Goal: Find specific page/section: Find specific page/section

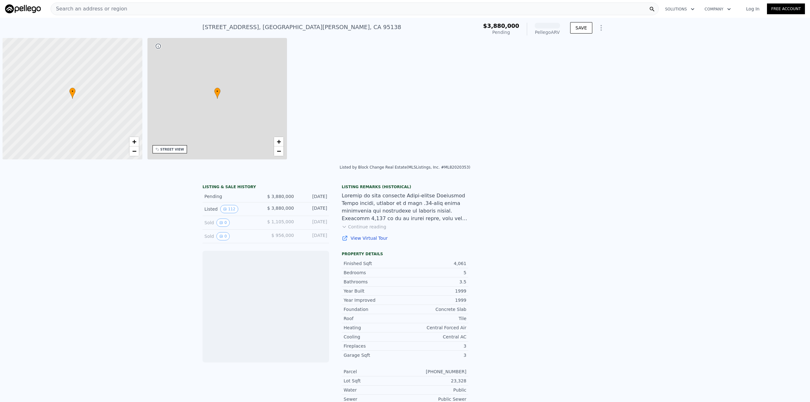
scroll to position [0, 3]
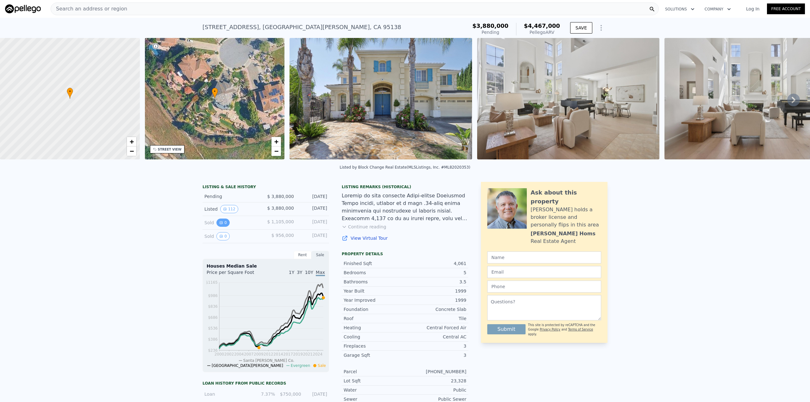
click at [224, 227] on button "0" at bounding box center [223, 223] width 13 height 8
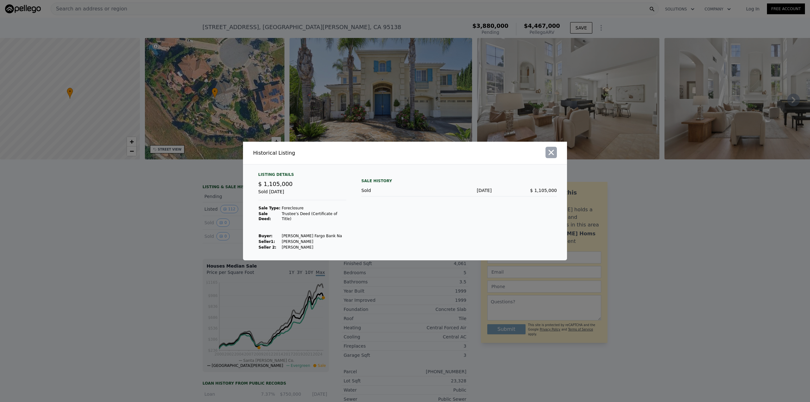
click at [551, 154] on icon "button" at bounding box center [551, 152] width 5 height 5
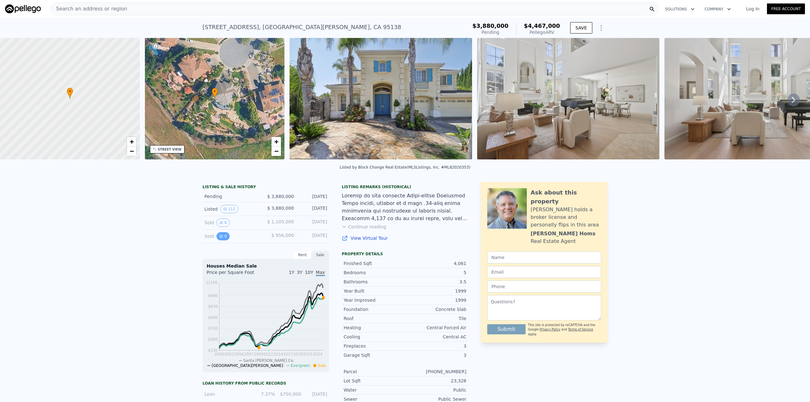
click at [222, 241] on button "0" at bounding box center [223, 236] width 13 height 8
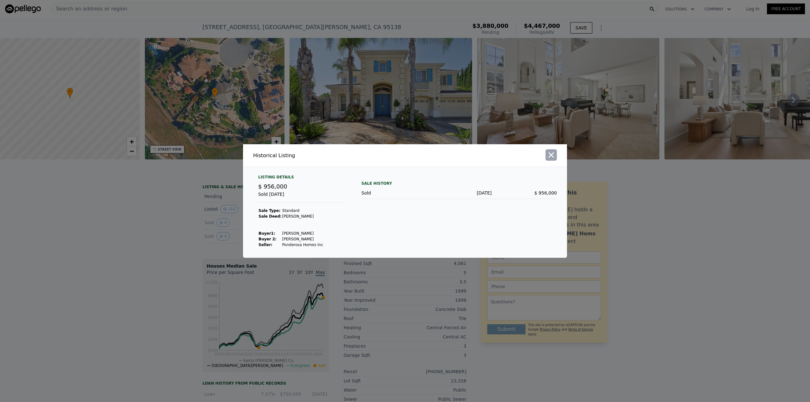
click at [554, 158] on icon "button" at bounding box center [551, 155] width 9 height 9
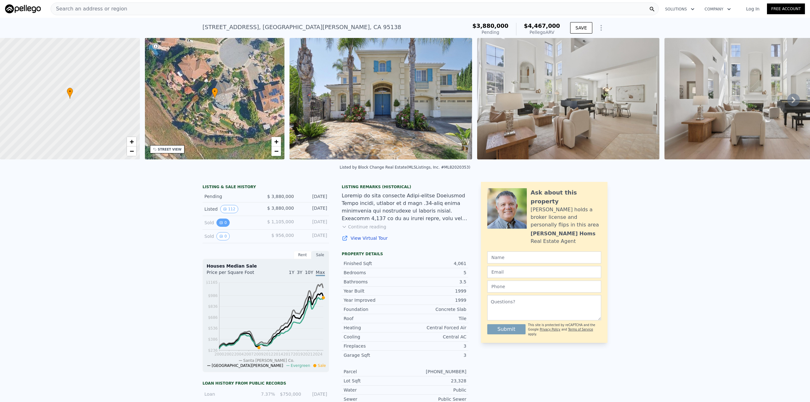
click at [225, 227] on button "0" at bounding box center [223, 223] width 13 height 8
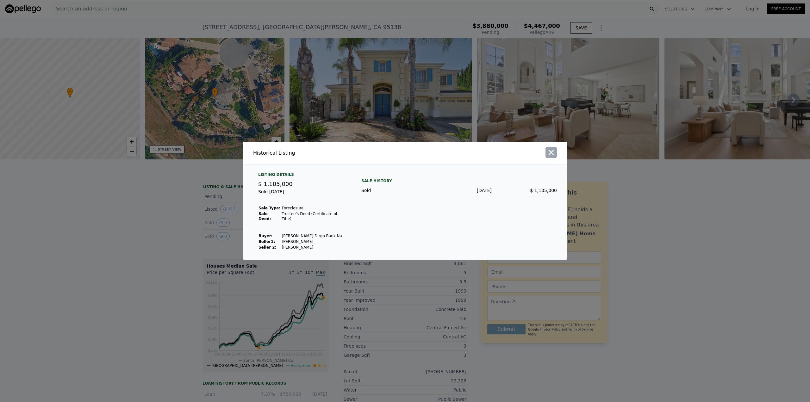
click at [553, 155] on icon "button" at bounding box center [551, 152] width 9 height 9
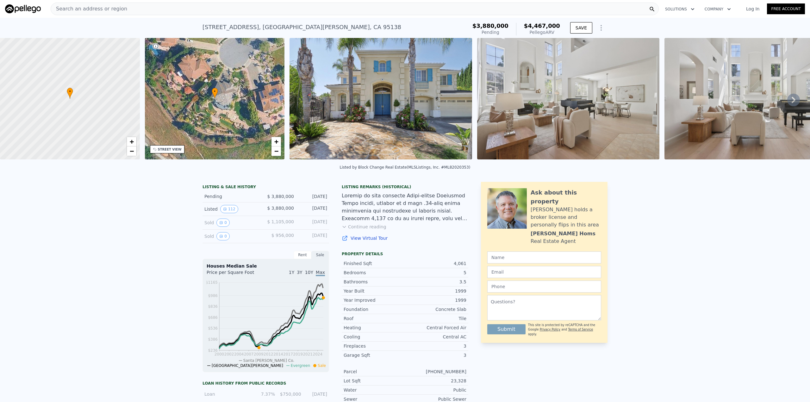
click at [159, 11] on div "Search an address or region" at bounding box center [355, 9] width 608 height 13
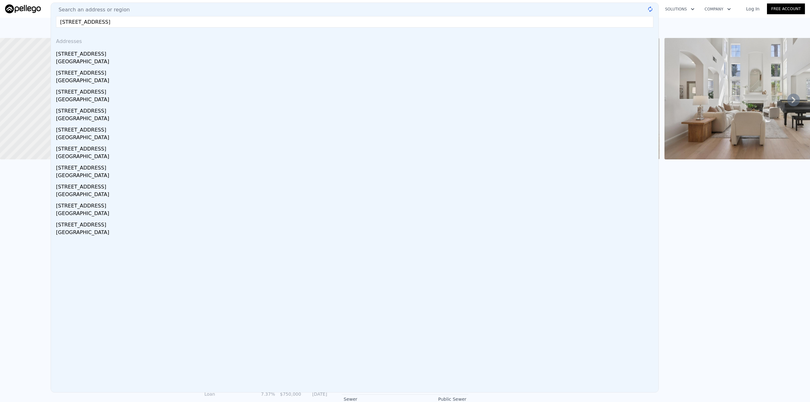
type input "[STREET_ADDRESS]"
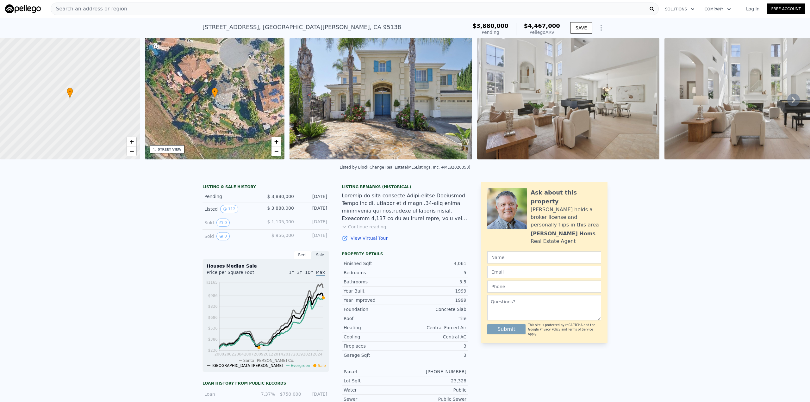
click at [122, 9] on div "Search an address or region" at bounding box center [355, 9] width 608 height 13
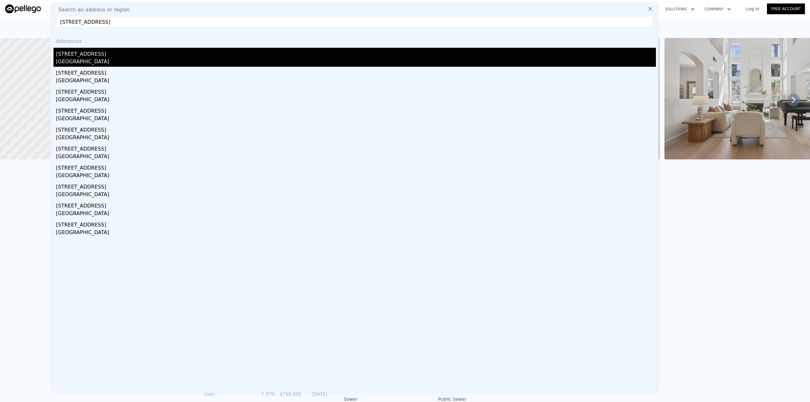
type input "[STREET_ADDRESS]"
click at [107, 58] on div "[STREET_ADDRESS]" at bounding box center [356, 53] width 600 height 10
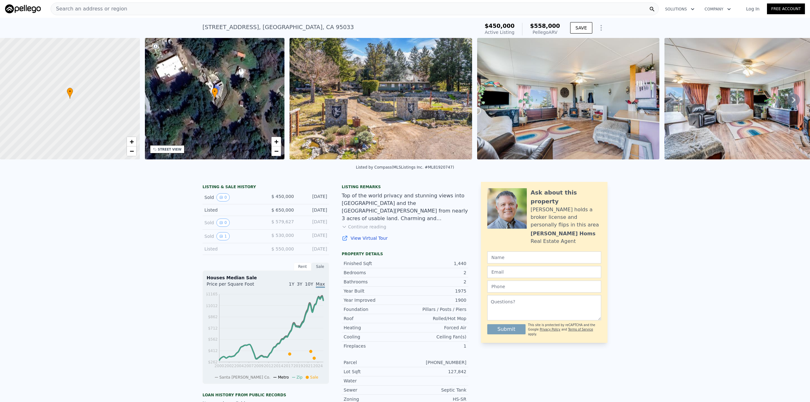
click at [160, 10] on div "Search an address or region" at bounding box center [355, 9] width 608 height 13
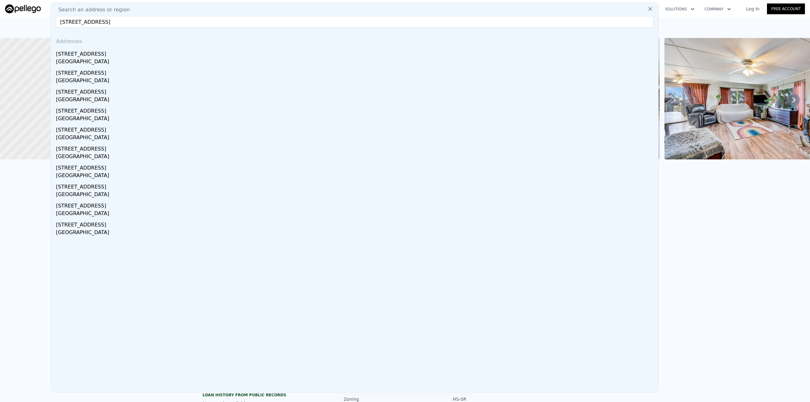
click at [60, 22] on input "[STREET_ADDRESS]" at bounding box center [355, 21] width 598 height 11
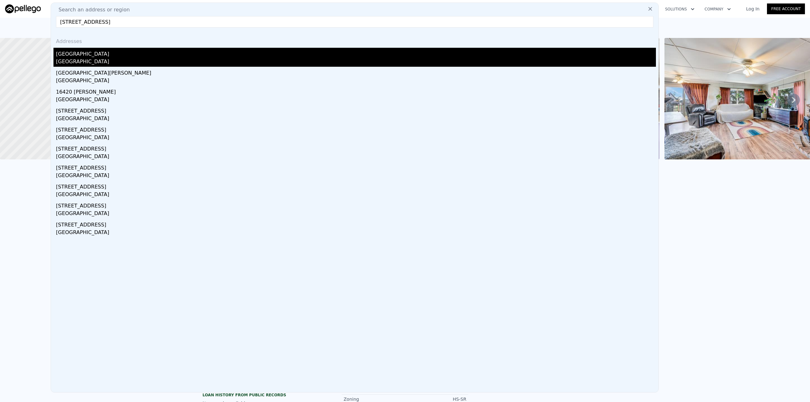
type input "[STREET_ADDRESS]"
click at [112, 61] on div "[GEOGRAPHIC_DATA]" at bounding box center [356, 62] width 600 height 9
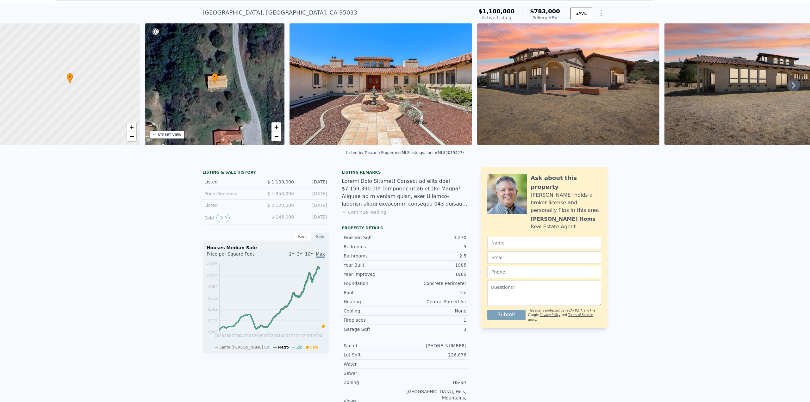
scroll to position [29, 0]
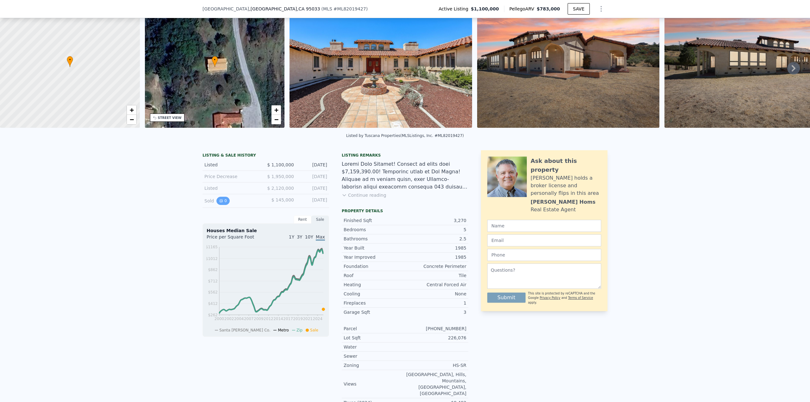
click at [221, 205] on button "0" at bounding box center [223, 201] width 13 height 8
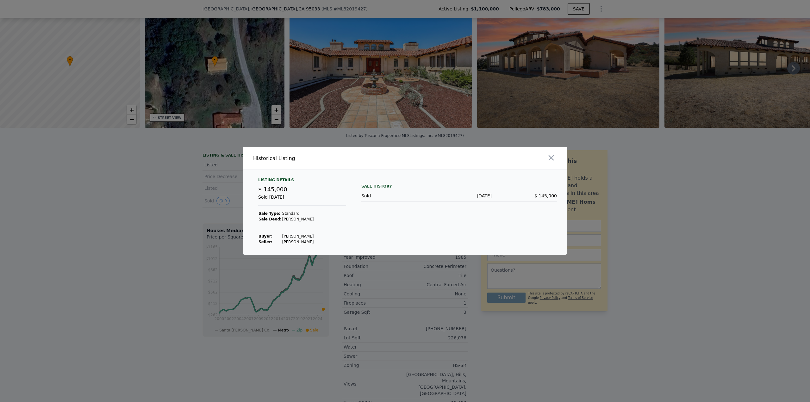
click at [634, 302] on div at bounding box center [405, 201] width 810 height 402
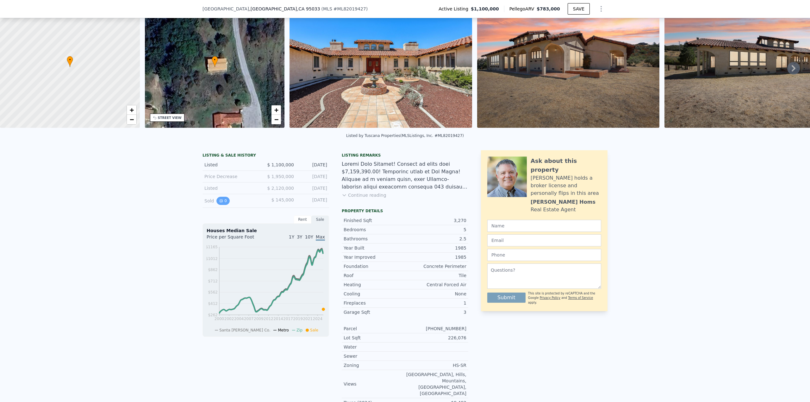
click at [220, 203] on icon "View historical data" at bounding box center [221, 201] width 4 height 4
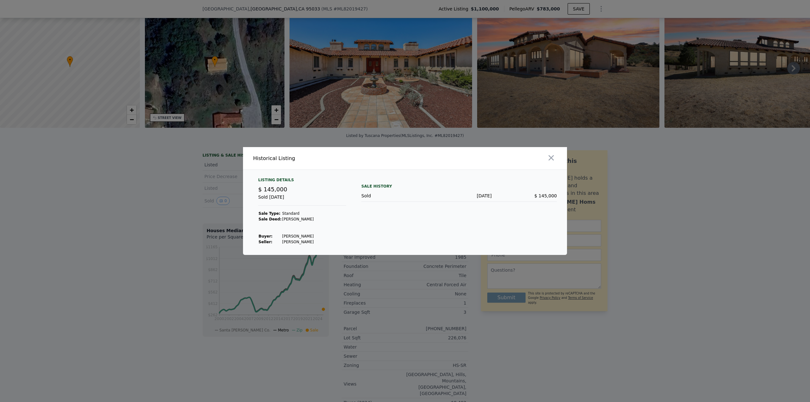
click at [741, 236] on div at bounding box center [405, 201] width 810 height 402
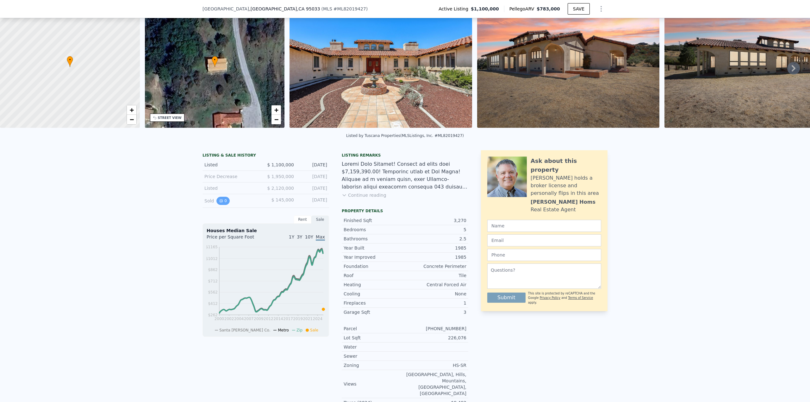
click at [217, 204] on button "0" at bounding box center [223, 201] width 13 height 8
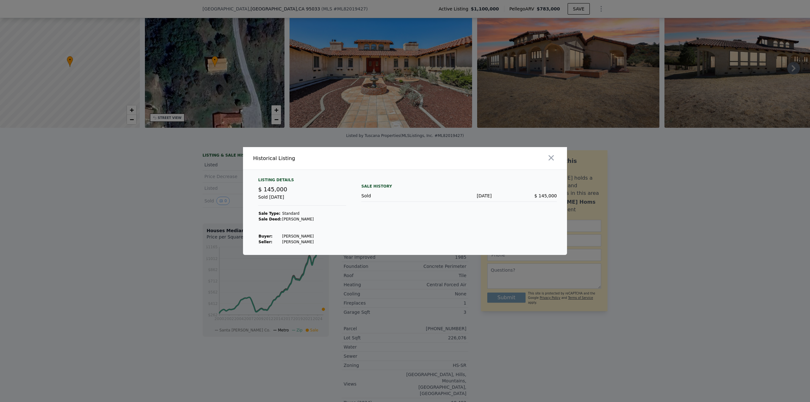
click at [657, 212] on div at bounding box center [405, 201] width 810 height 402
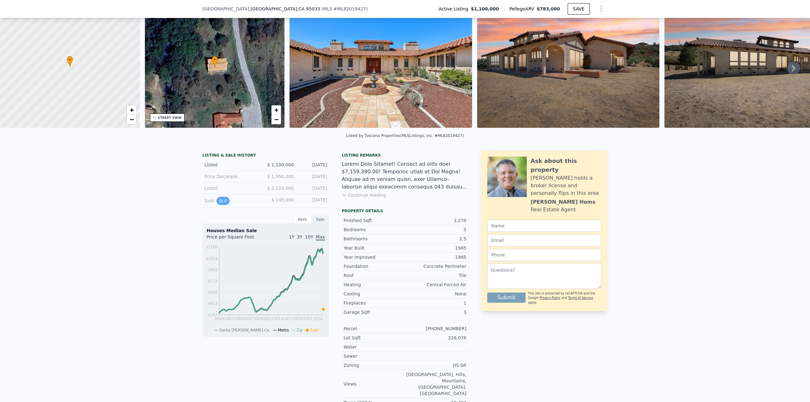
click at [223, 205] on button "0" at bounding box center [223, 201] width 13 height 8
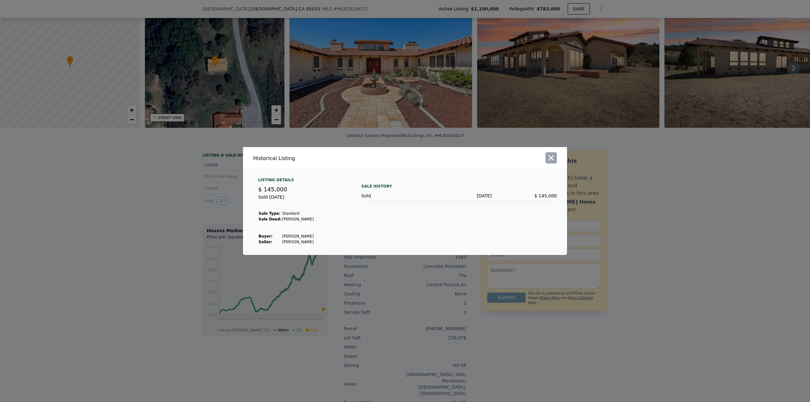
click at [553, 160] on icon "button" at bounding box center [551, 157] width 5 height 5
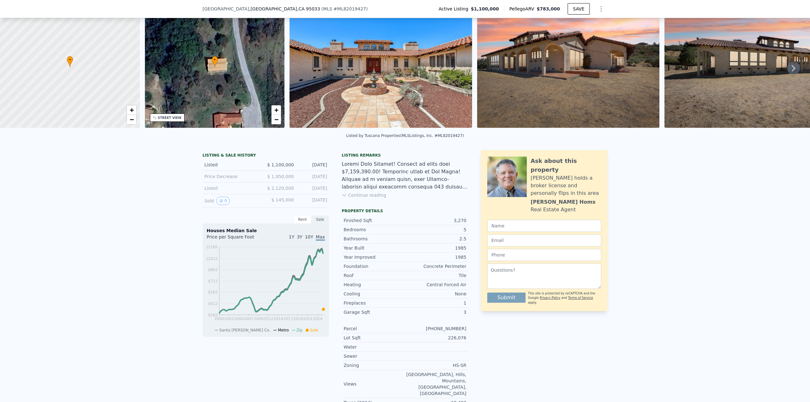
click at [231, 66] on div "• + −" at bounding box center [215, 67] width 140 height 122
